Goal: Communication & Community: Ask a question

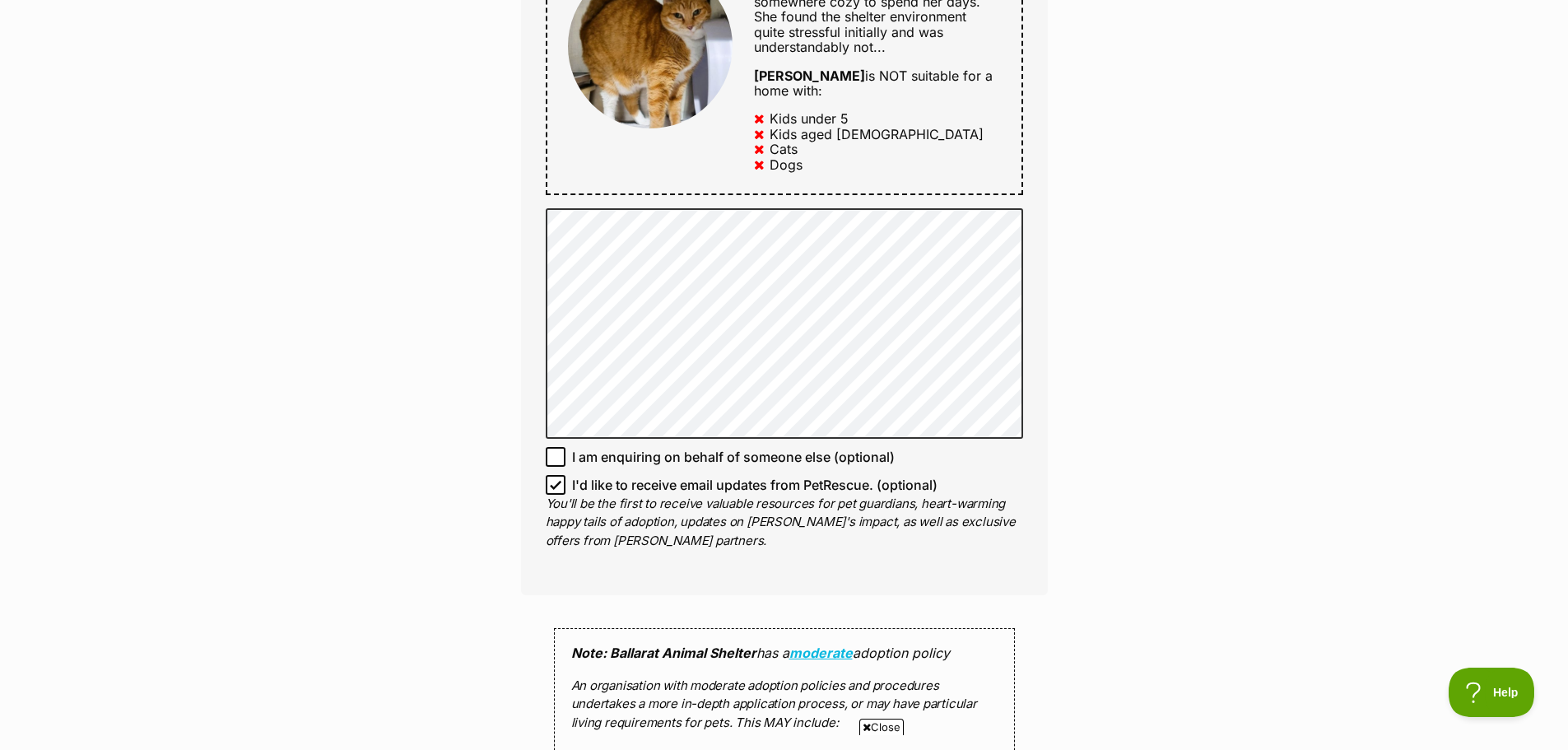
scroll to position [961, 0]
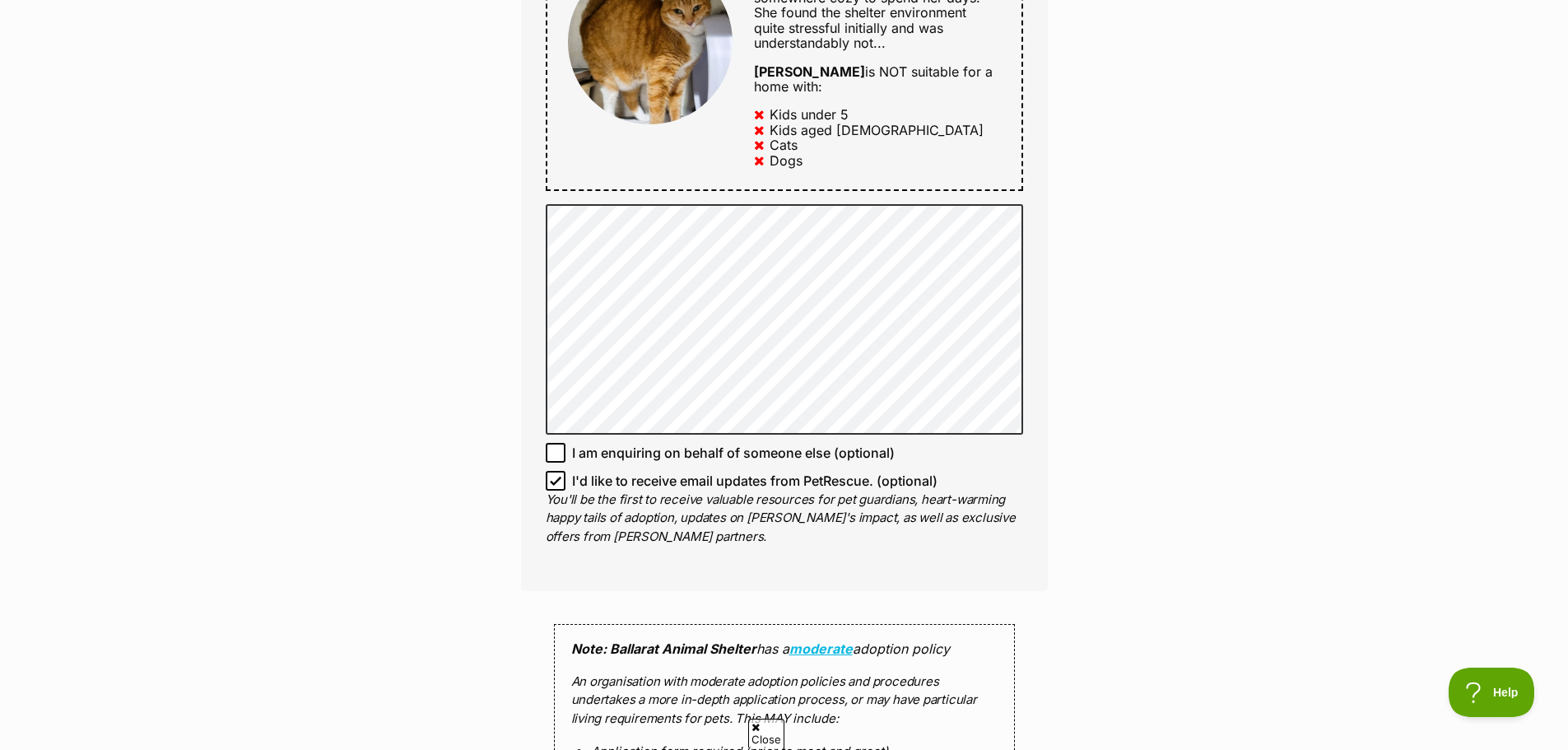
click at [552, 475] on icon at bounding box center [555, 480] width 11 height 11
click at [552, 471] on input "I'd like to receive email updates from PetRescue. (optional)" at bounding box center [555, 481] width 19 height 19
checkbox input "false"
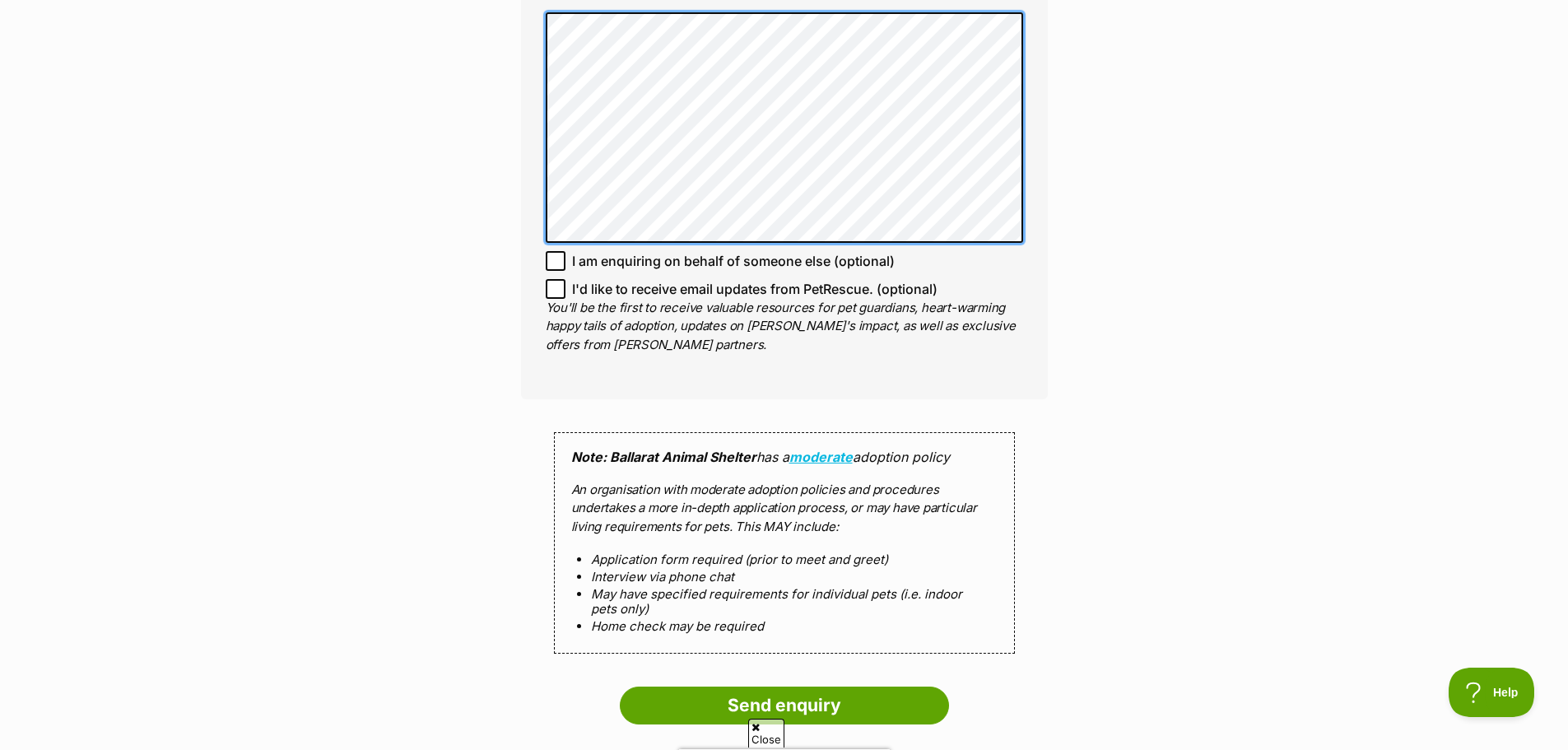
scroll to position [1373, 0]
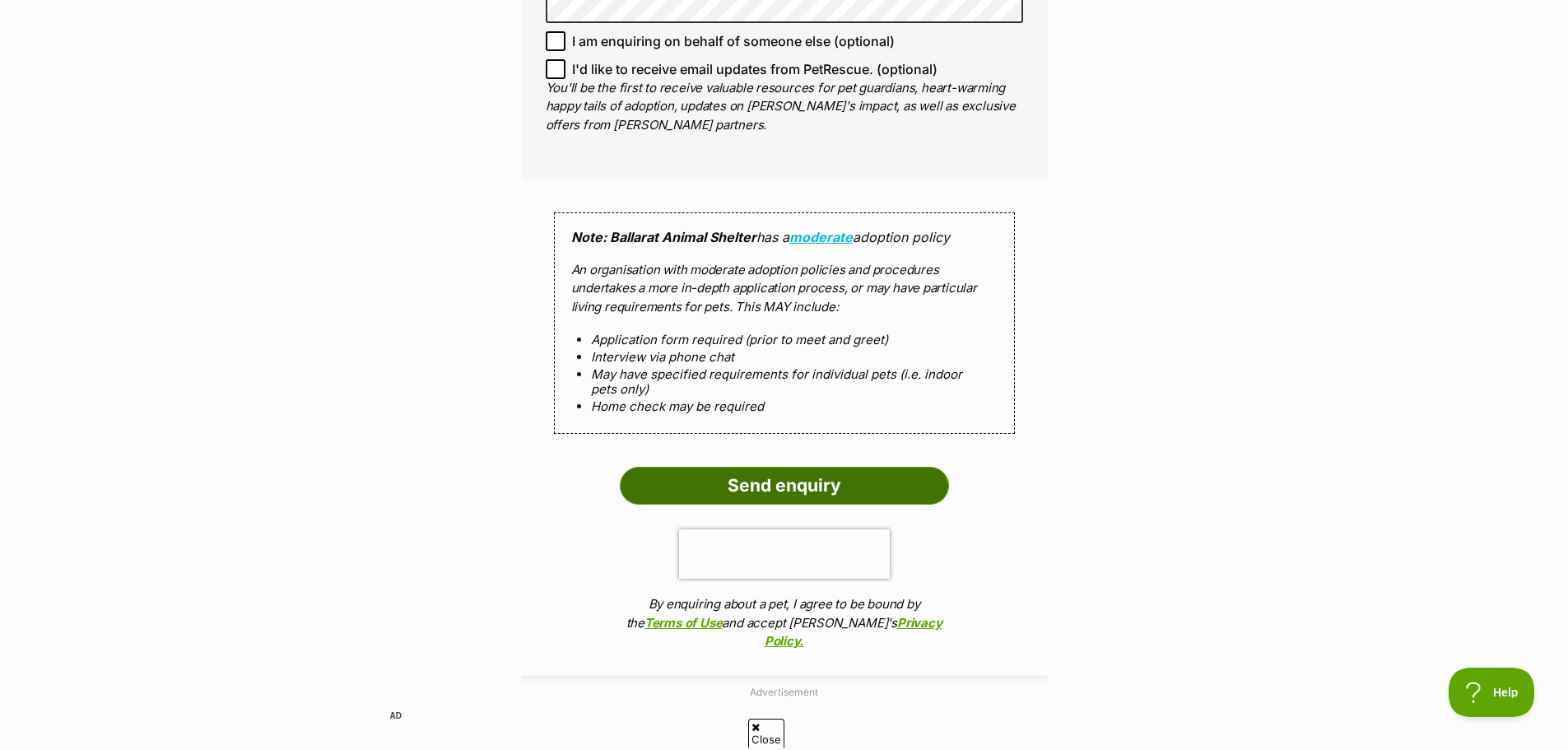
click at [799, 469] on input "Send enquiry" at bounding box center [784, 485] width 330 height 38
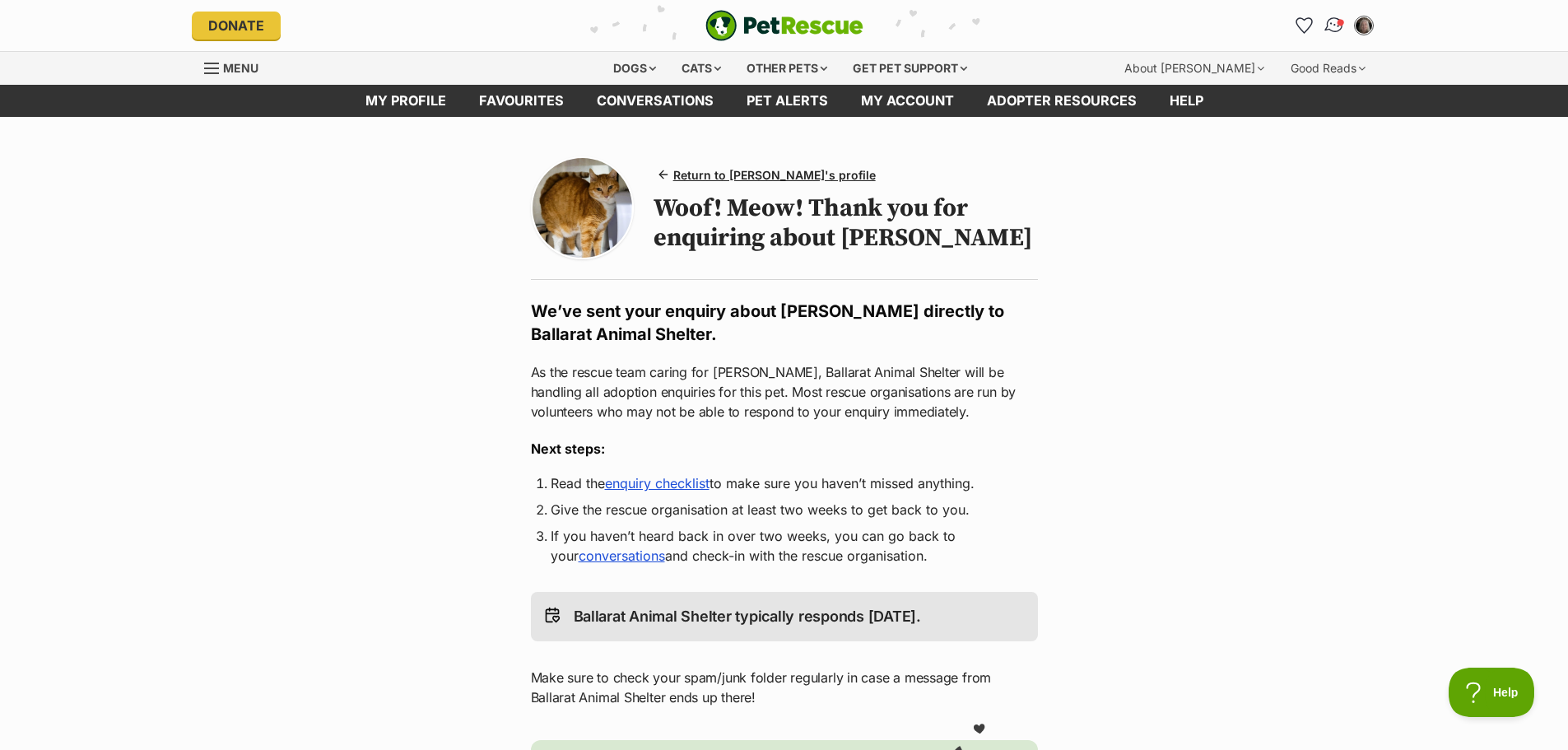
click at [1332, 28] on img "Conversations" at bounding box center [1333, 25] width 22 height 21
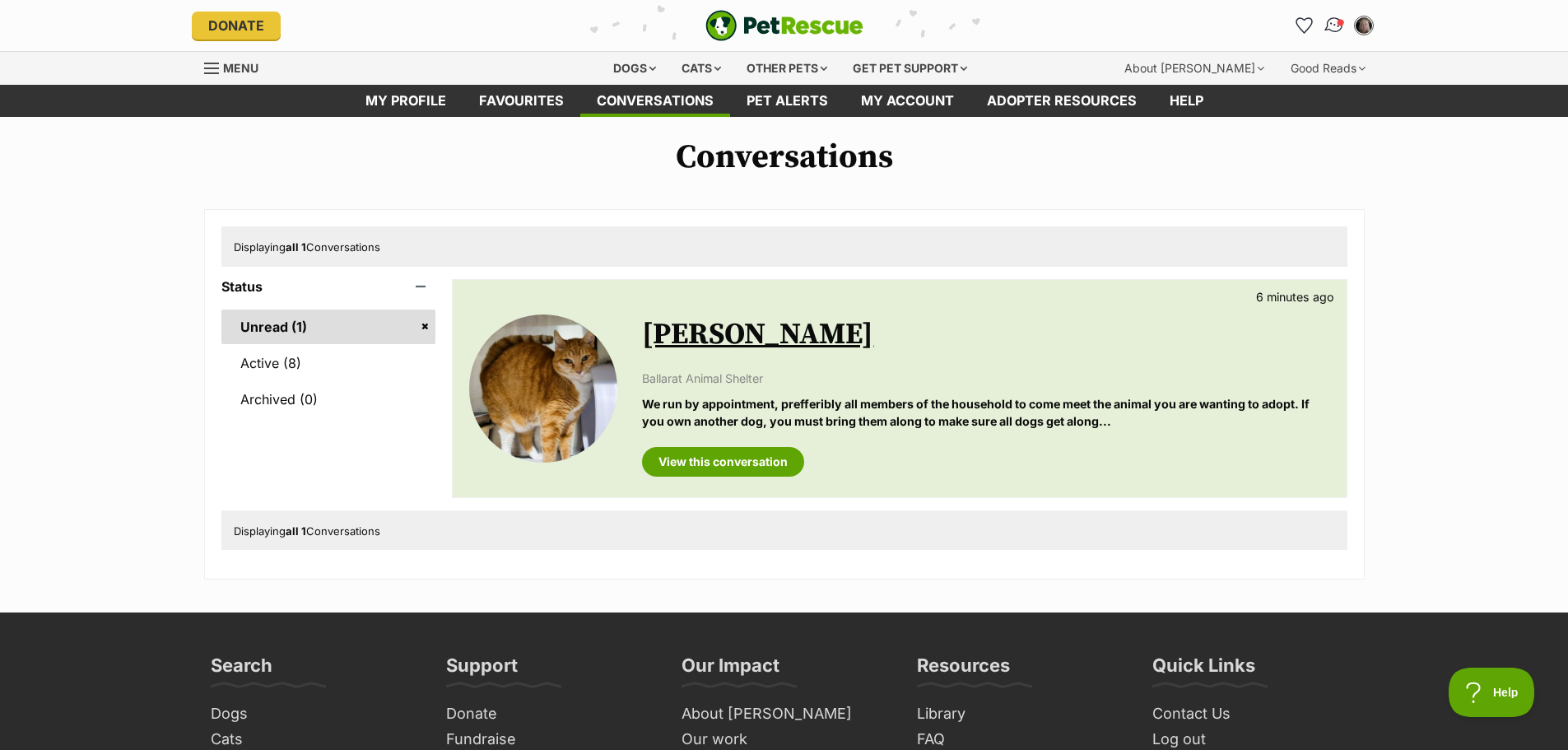
click at [1327, 22] on img "Conversations" at bounding box center [1333, 25] width 22 height 21
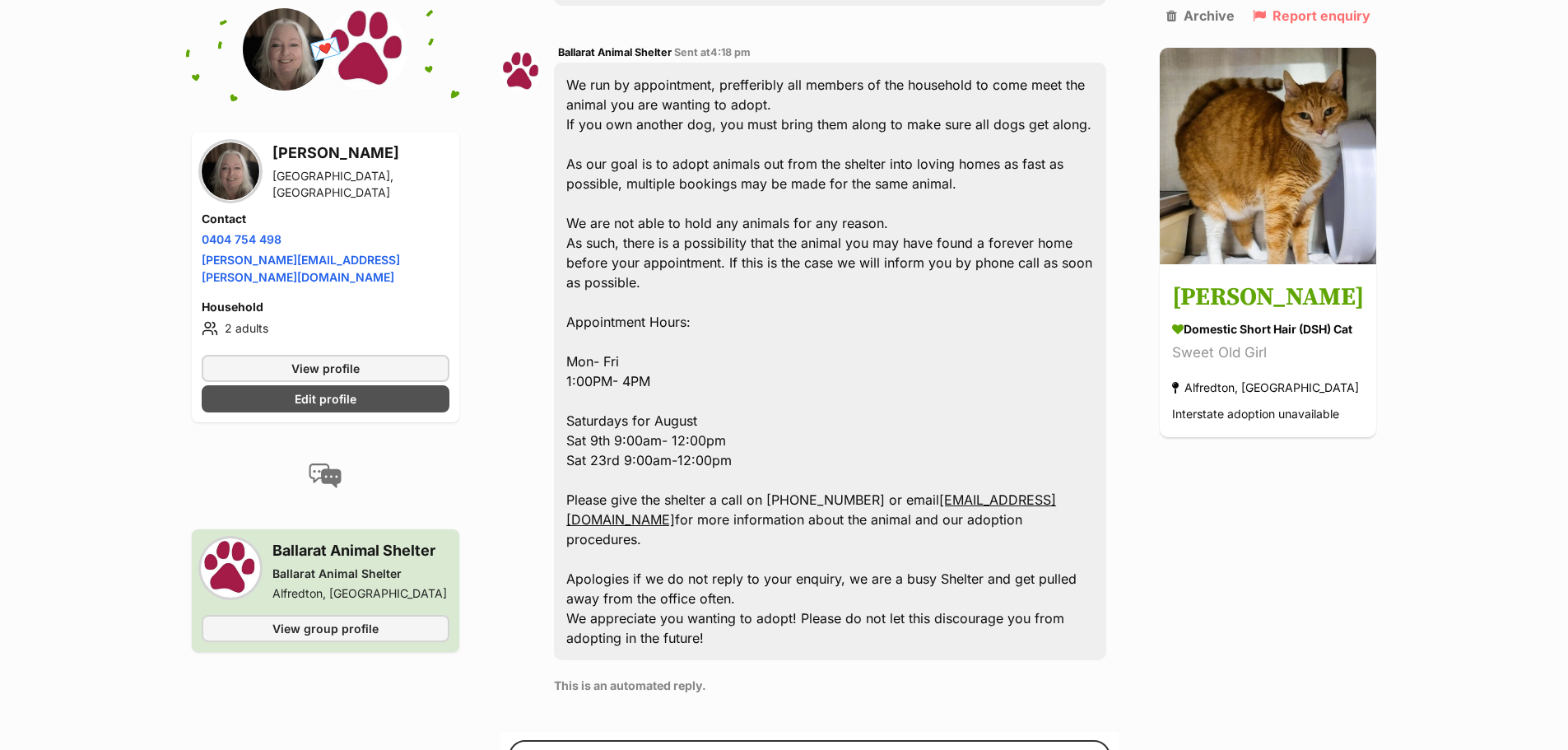
scroll to position [946, 0]
